Goal: Task Accomplishment & Management: Manage account settings

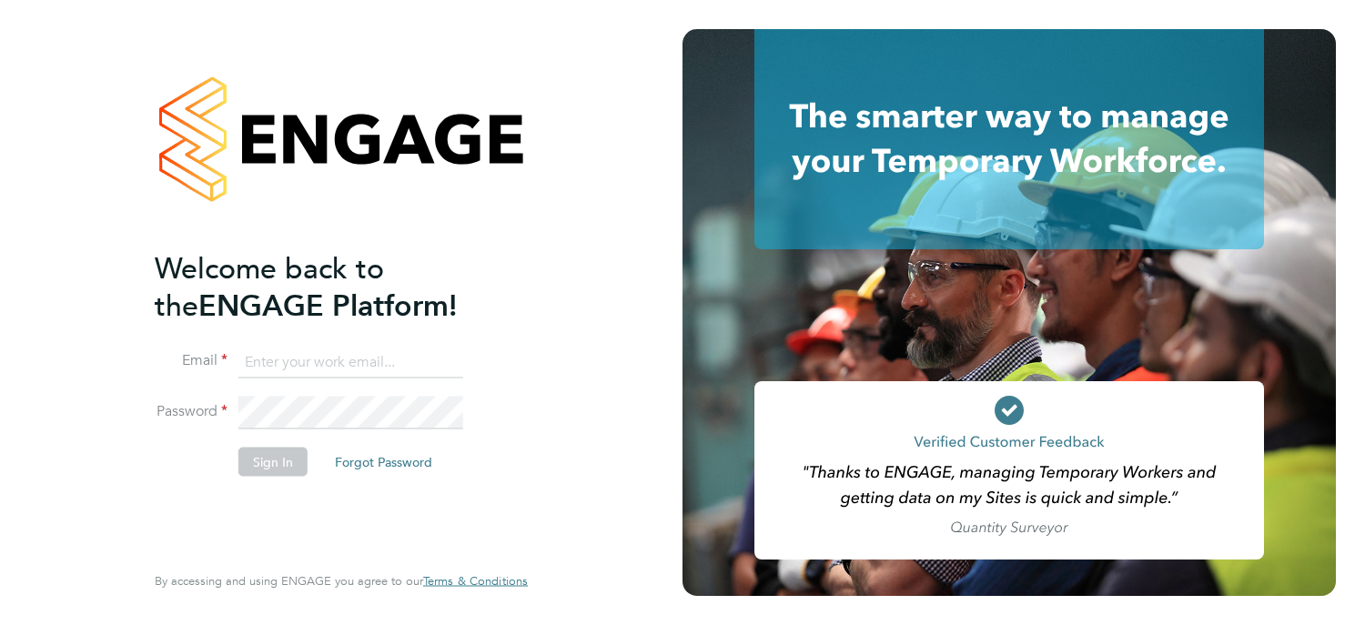
click at [342, 363] on input at bounding box center [350, 362] width 225 height 33
type input "Edean.ber"
drag, startPoint x: 331, startPoint y: 369, endPoint x: 205, endPoint y: 368, distance: 126.5
click at [205, 368] on li "Email Edean.ber" at bounding box center [332, 371] width 355 height 51
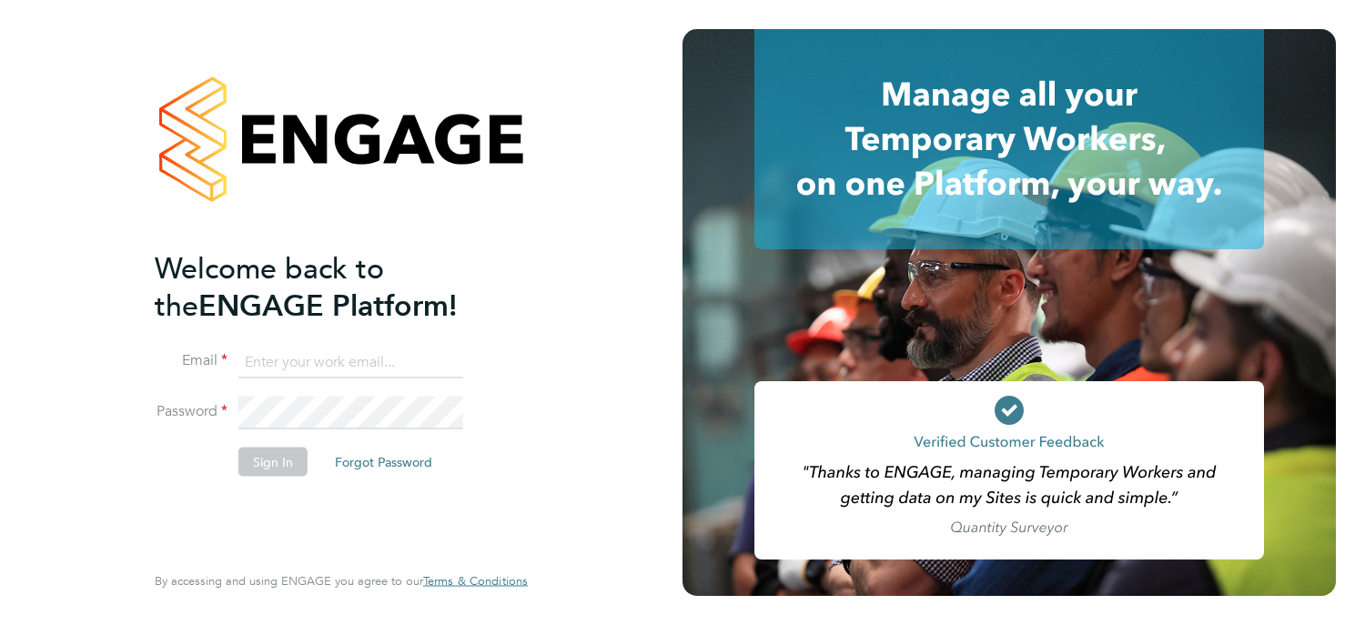
click at [277, 368] on input at bounding box center [350, 362] width 225 height 33
click at [72, 315] on div "Welcome back to the ENGAGE Platform! Email [PERSON_NAME][EMAIL_ADDRESS][PERSON_…" at bounding box center [341, 312] width 683 height 625
drag, startPoint x: 315, startPoint y: 363, endPoint x: 161, endPoint y: 363, distance: 153.8
click at [161, 363] on li "Email [PERSON_NAME][EMAIL_ADDRESS][PERSON_NAME][DOMAIN_NAME]" at bounding box center [332, 371] width 355 height 51
type input "[DOMAIN_NAME]"
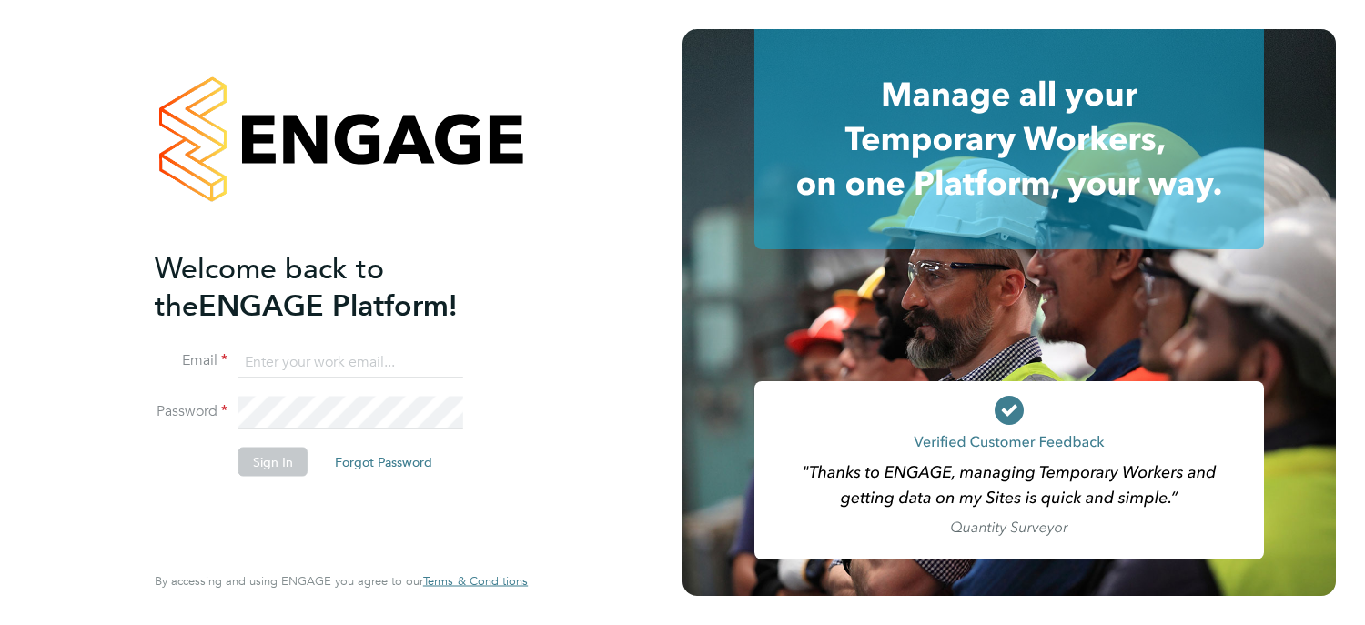
drag, startPoint x: 300, startPoint y: 364, endPoint x: 219, endPoint y: 369, distance: 81.1
click at [219, 369] on li "Email" at bounding box center [332, 371] width 355 height 51
